Goal: Task Accomplishment & Management: Complete application form

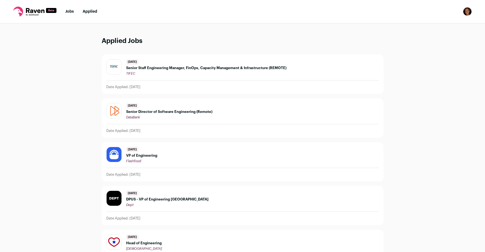
click at [72, 14] on li "Jobs" at bounding box center [69, 12] width 9 height 6
click at [72, 13] on link "Jobs" at bounding box center [69, 12] width 9 height 4
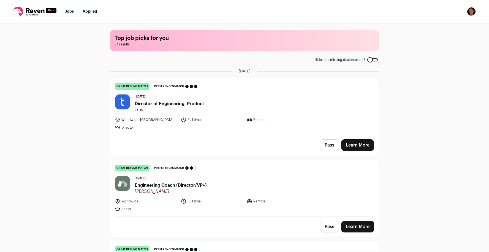
click at [163, 103] on span "Director of Engineering, Product" at bounding box center [169, 104] width 69 height 7
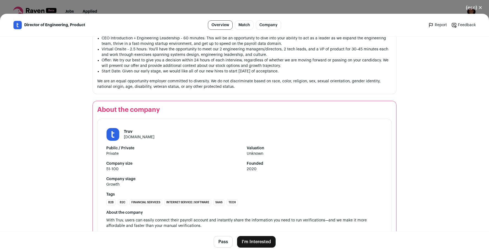
scroll to position [481, 0]
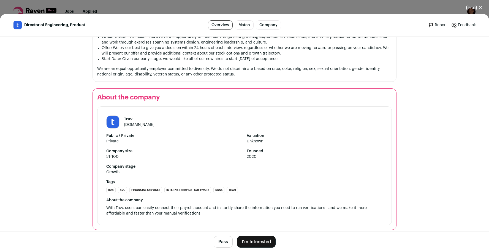
click at [254, 243] on button "I'm Interested" at bounding box center [256, 242] width 39 height 12
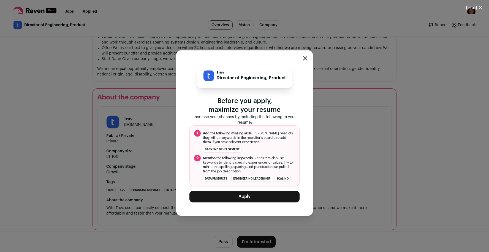
click at [252, 200] on button "Apply" at bounding box center [245, 197] width 110 height 12
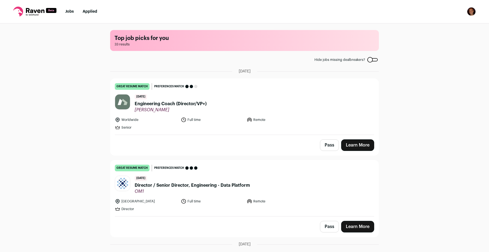
click at [164, 101] on span "Engineering Coach (Director/VP+)" at bounding box center [171, 104] width 72 height 7
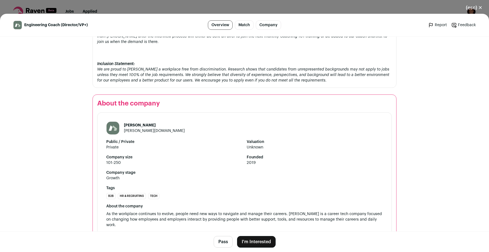
scroll to position [623, 0]
click at [254, 242] on button "I'm Interested" at bounding box center [256, 242] width 39 height 12
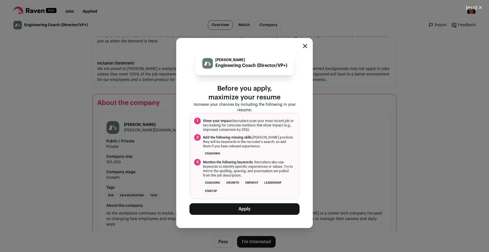
click at [247, 210] on button "Apply" at bounding box center [245, 209] width 110 height 12
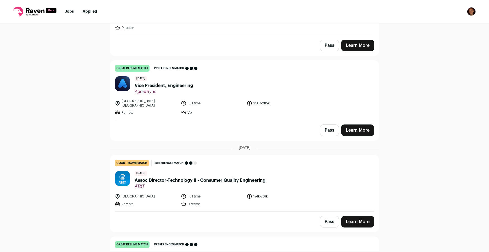
scroll to position [193, 0]
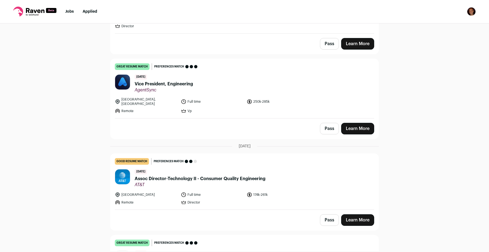
click at [151, 84] on span "Vice President, Engineering" at bounding box center [164, 84] width 58 height 7
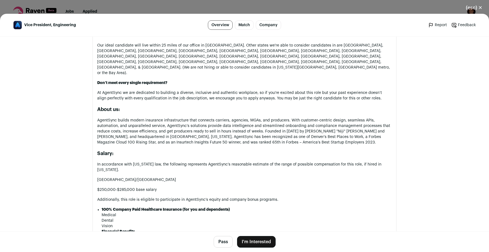
scroll to position [592, 0]
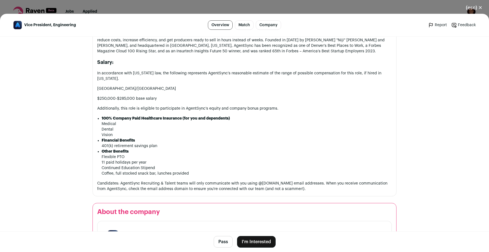
click at [255, 244] on button "I'm Interested" at bounding box center [256, 242] width 39 height 12
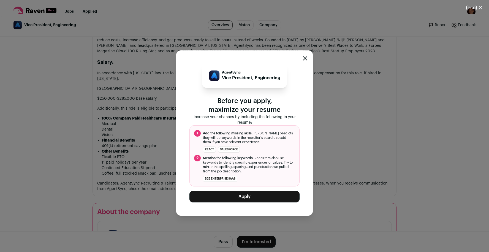
click at [238, 196] on button "Apply" at bounding box center [245, 197] width 110 height 12
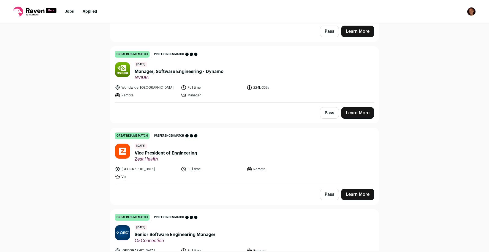
scroll to position [393, 0]
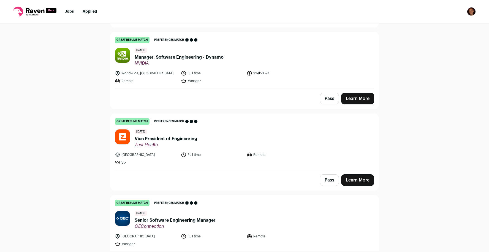
click at [161, 59] on span "Manager, Software Engineering - Dynamo" at bounding box center [179, 57] width 89 height 7
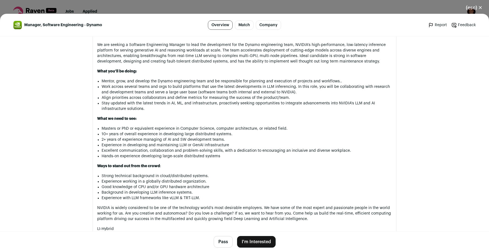
scroll to position [262, 0]
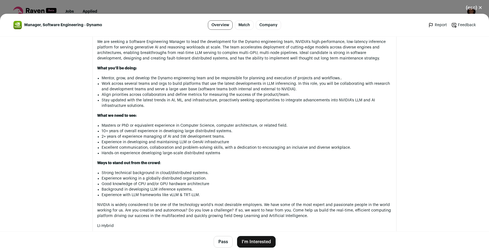
click at [479, 8] on button "(esc) ✕" at bounding box center [475, 8] width 30 height 12
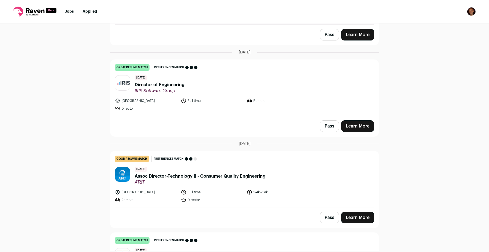
scroll to position [110, 0]
click at [163, 84] on span "Director of Engineering" at bounding box center [160, 85] width 50 height 7
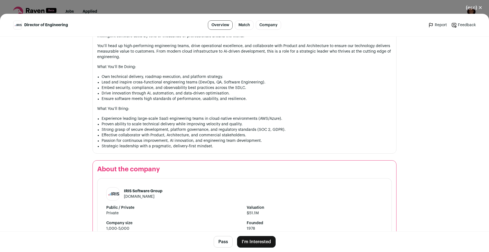
scroll to position [282, 0]
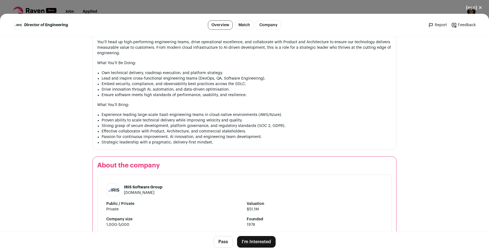
click at [251, 243] on button "I'm Interested" at bounding box center [256, 242] width 39 height 12
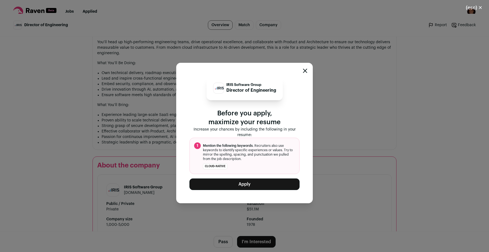
click at [239, 184] on button "Apply" at bounding box center [245, 185] width 110 height 12
